Goal: Navigation & Orientation: Find specific page/section

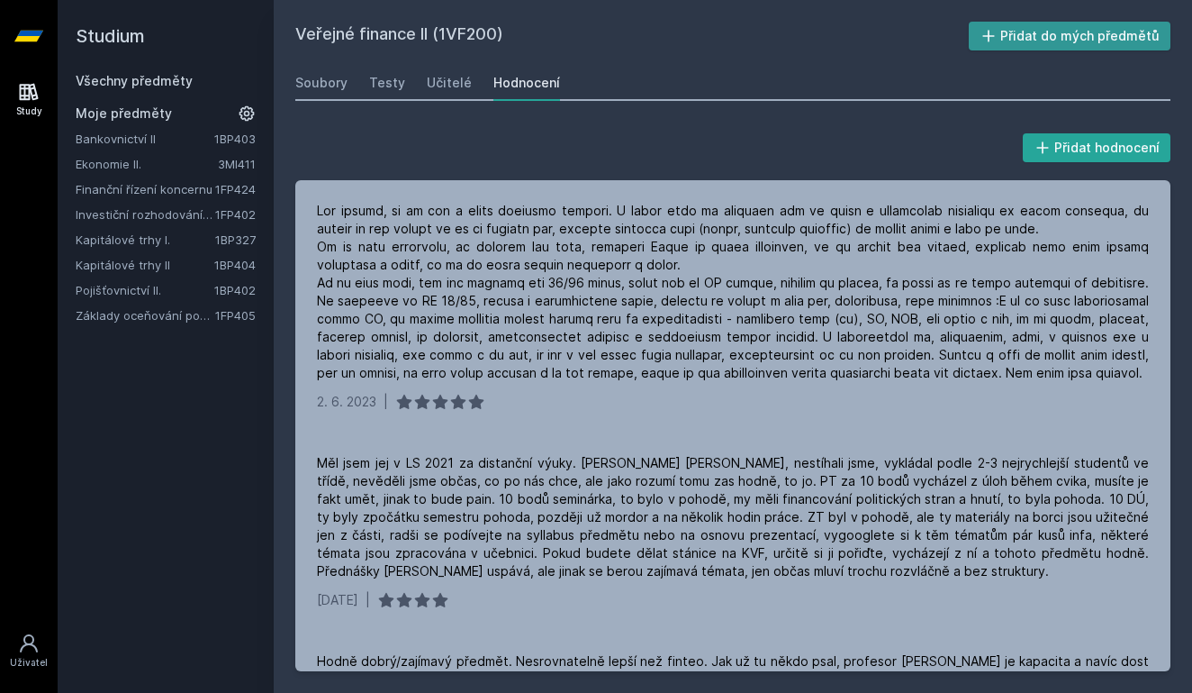
click at [1011, 44] on button "Přidat do mých předmětů" at bounding box center [1070, 36] width 203 height 29
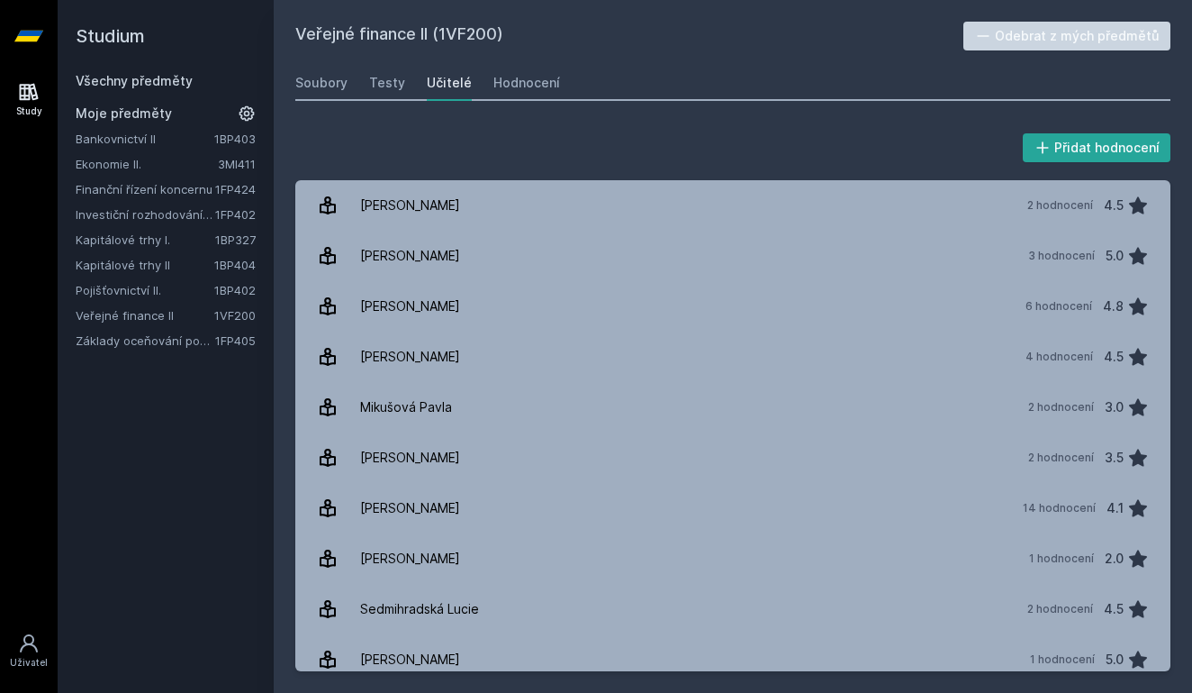
click at [359, 33] on h2 "Veřejné finance II (1VF200)" at bounding box center [629, 36] width 668 height 29
click at [138, 86] on link "Všechny předměty" at bounding box center [134, 80] width 117 height 15
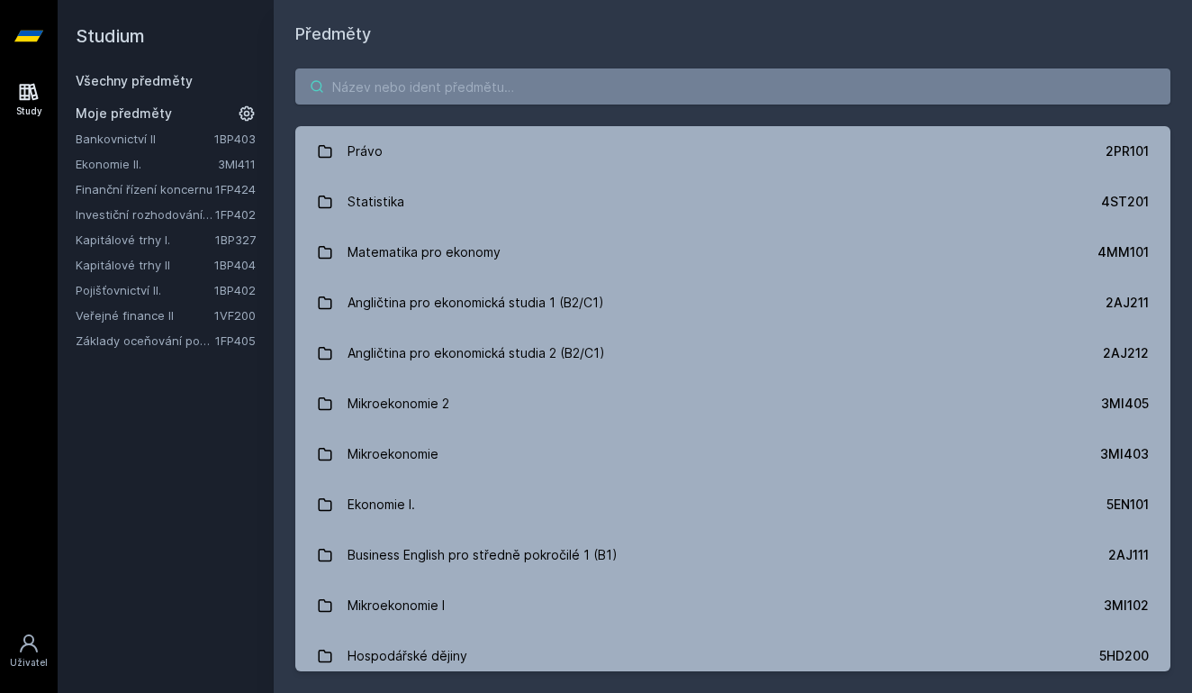
click at [389, 88] on input "search" at bounding box center [732, 86] width 875 height 36
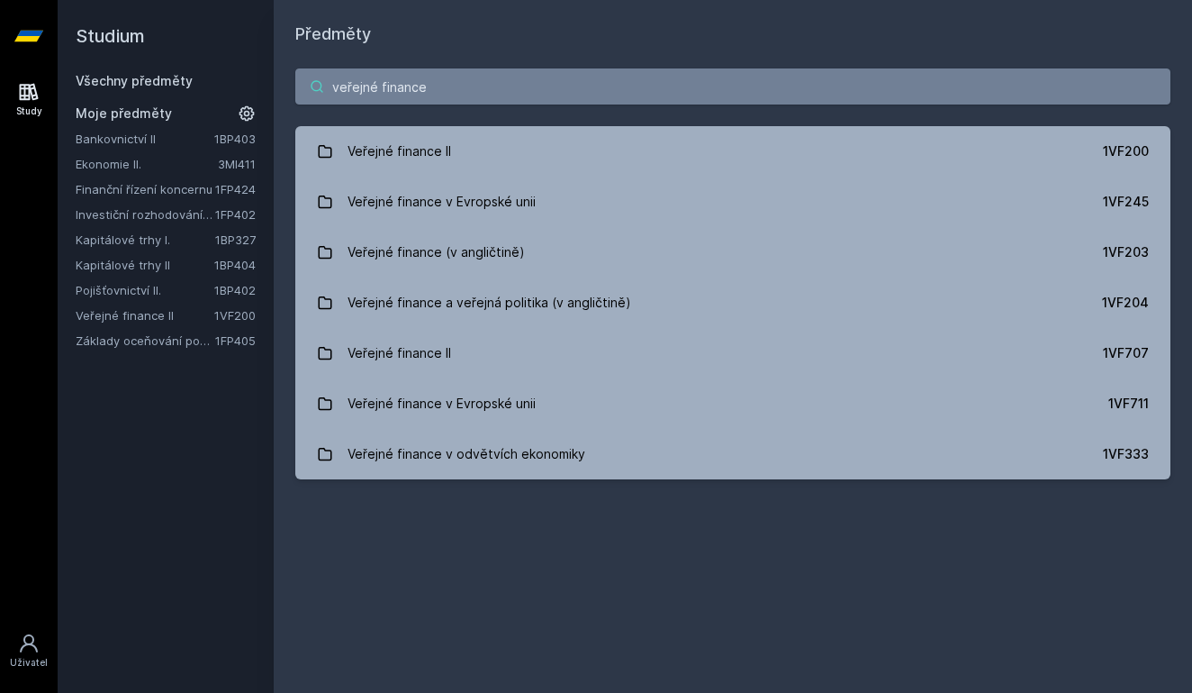
click at [423, 87] on input "veřejné finance" at bounding box center [732, 86] width 875 height 36
paste input "1BP327"
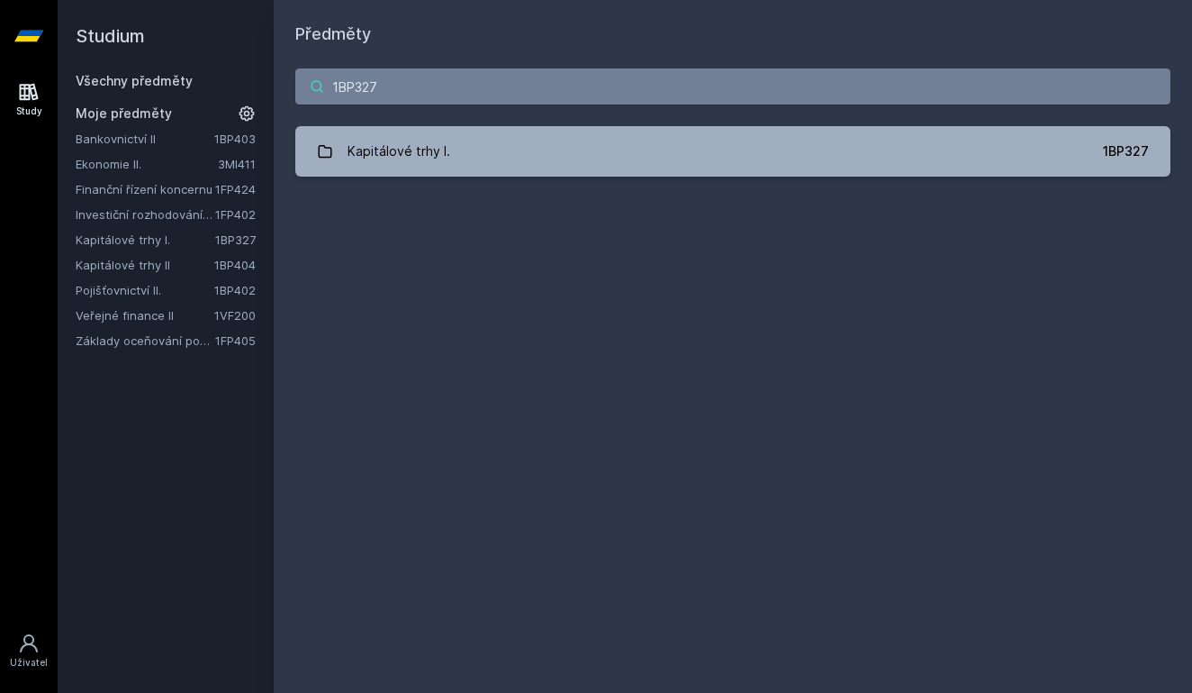
click at [439, 94] on input "1BP327" at bounding box center [732, 86] width 875 height 36
paste input "VF200"
type input "1VF200"
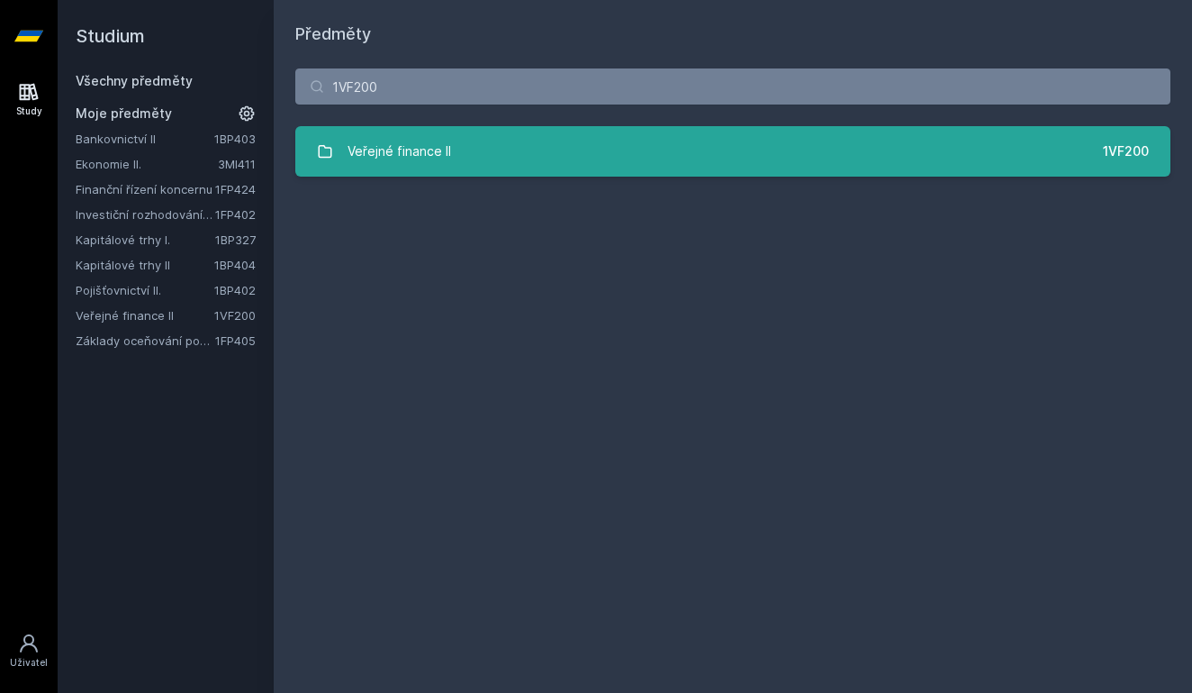
click at [704, 162] on link "Veřejné finance II 1VF200" at bounding box center [732, 151] width 875 height 50
